Goal: Complete application form: Complete application form

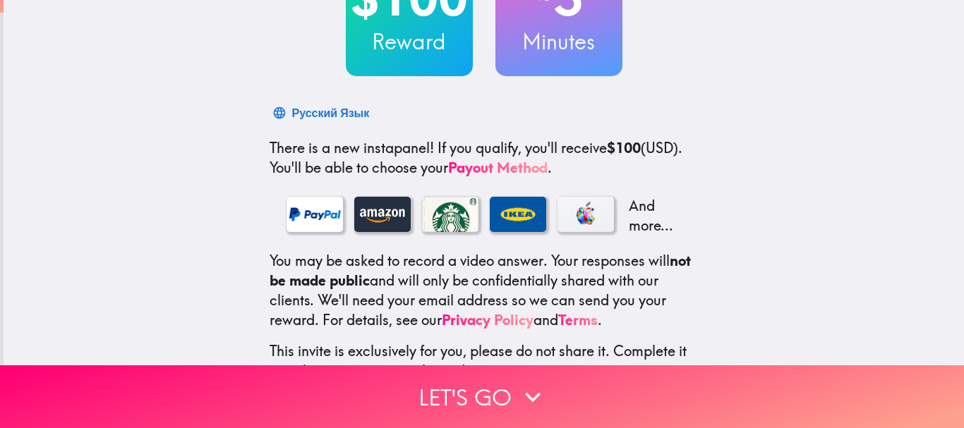
scroll to position [241, 0]
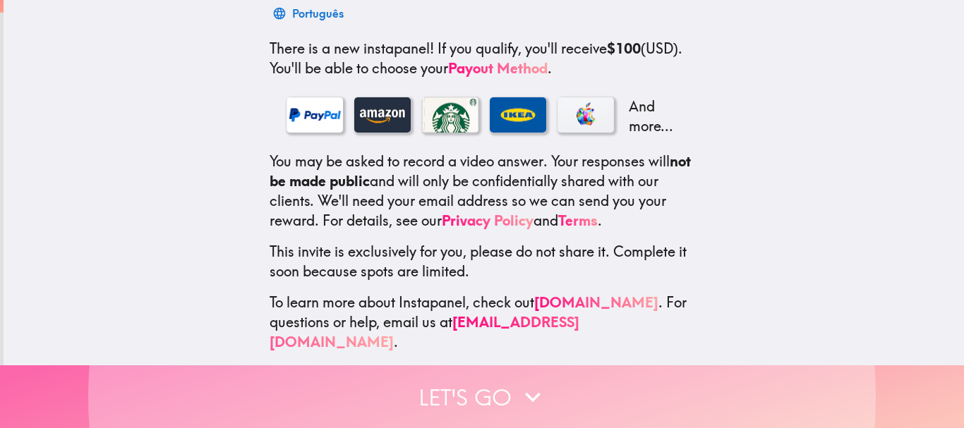
click at [455, 378] on button "Let's go" at bounding box center [482, 397] width 964 height 63
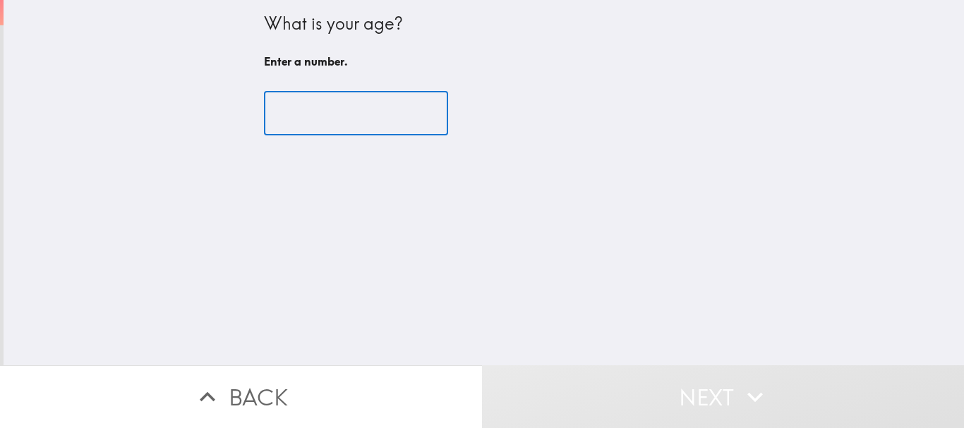
click at [339, 114] on input "number" at bounding box center [356, 114] width 184 height 44
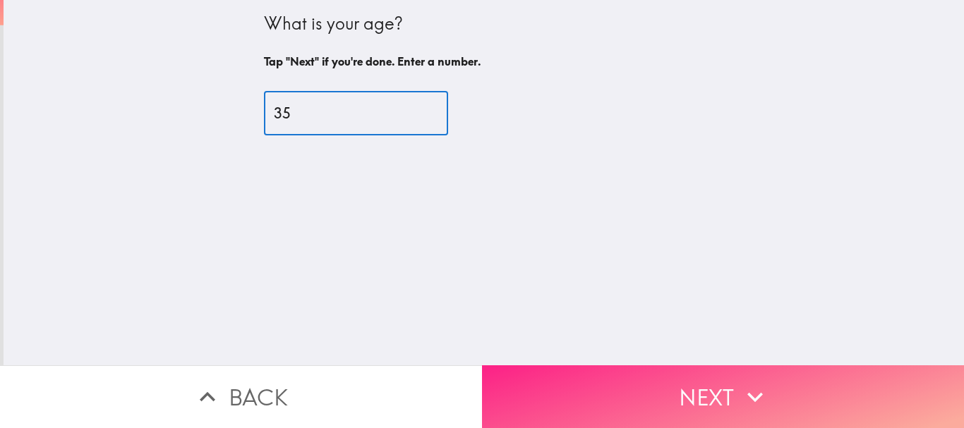
type input "35"
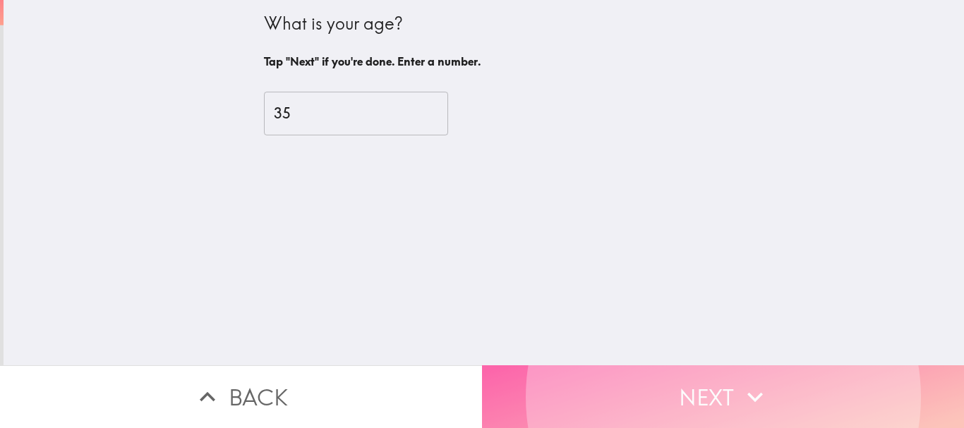
click at [697, 383] on button "Next" at bounding box center [723, 397] width 482 height 63
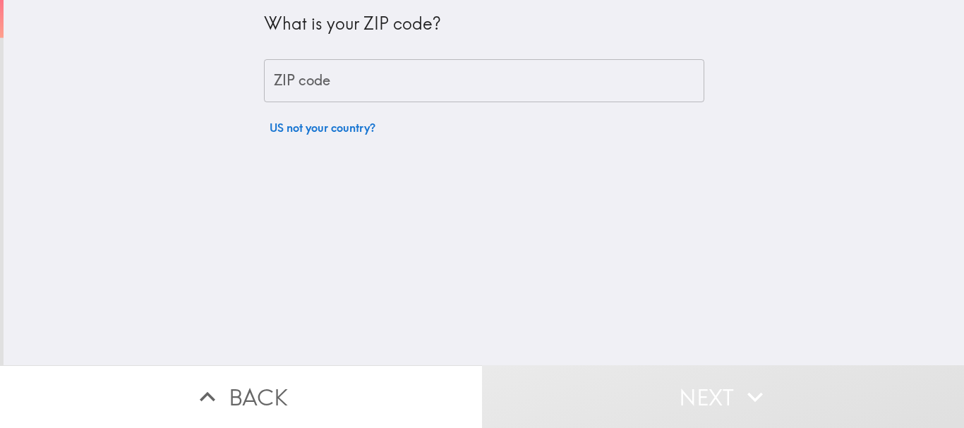
click at [299, 92] on input "ZIP code" at bounding box center [484, 81] width 440 height 44
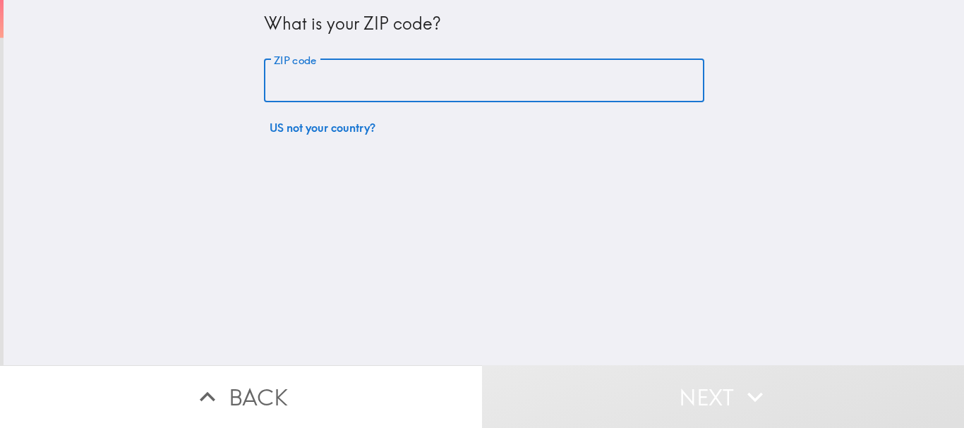
type input "75052"
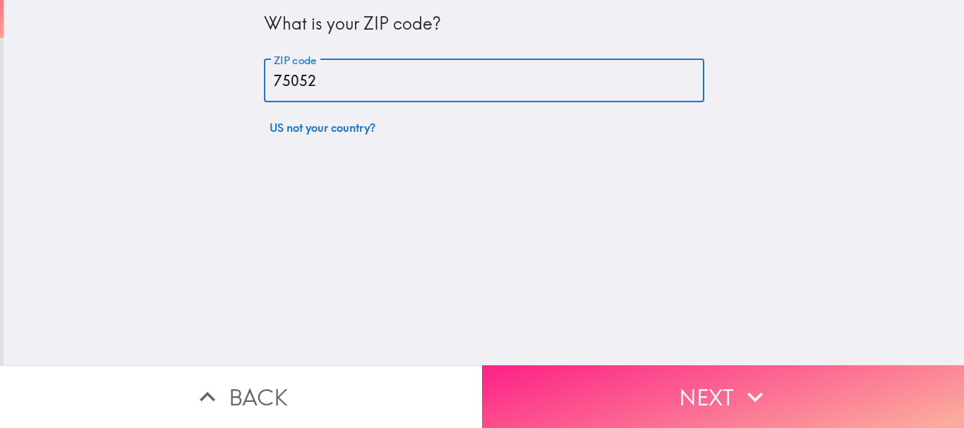
click at [618, 368] on button "Next" at bounding box center [723, 397] width 482 height 63
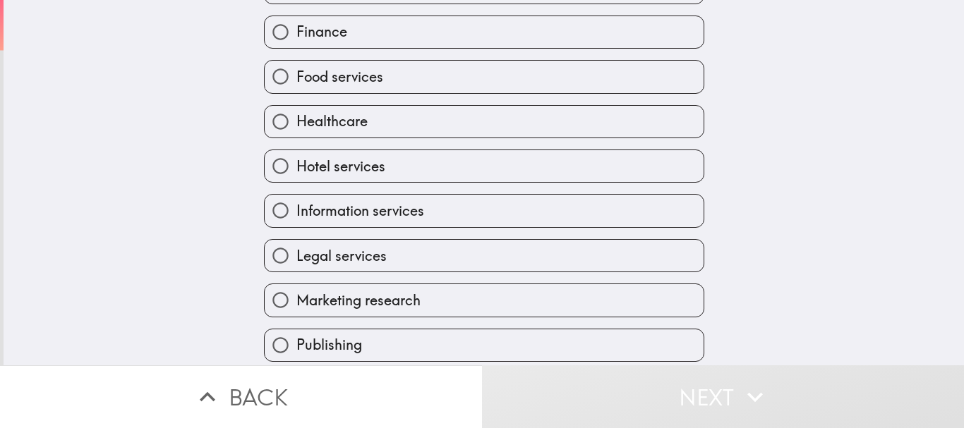
scroll to position [448, 0]
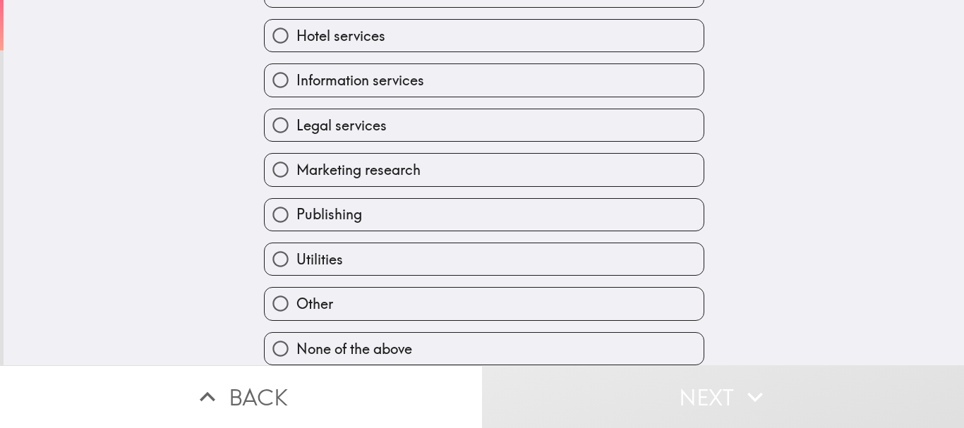
click at [355, 339] on span "None of the above" at bounding box center [354, 349] width 116 height 20
click at [296, 337] on input "None of the above" at bounding box center [281, 349] width 32 height 32
radio input "true"
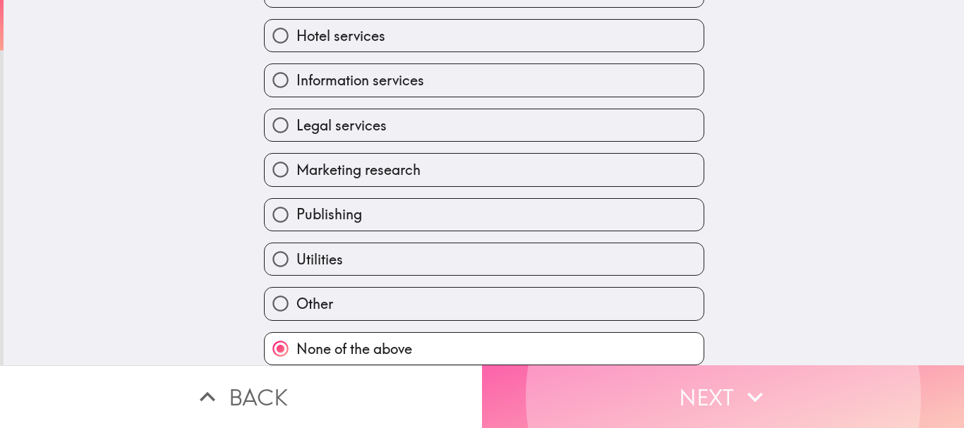
click at [612, 392] on button "Next" at bounding box center [723, 397] width 482 height 63
